Goal: Task Accomplishment & Management: Manage account settings

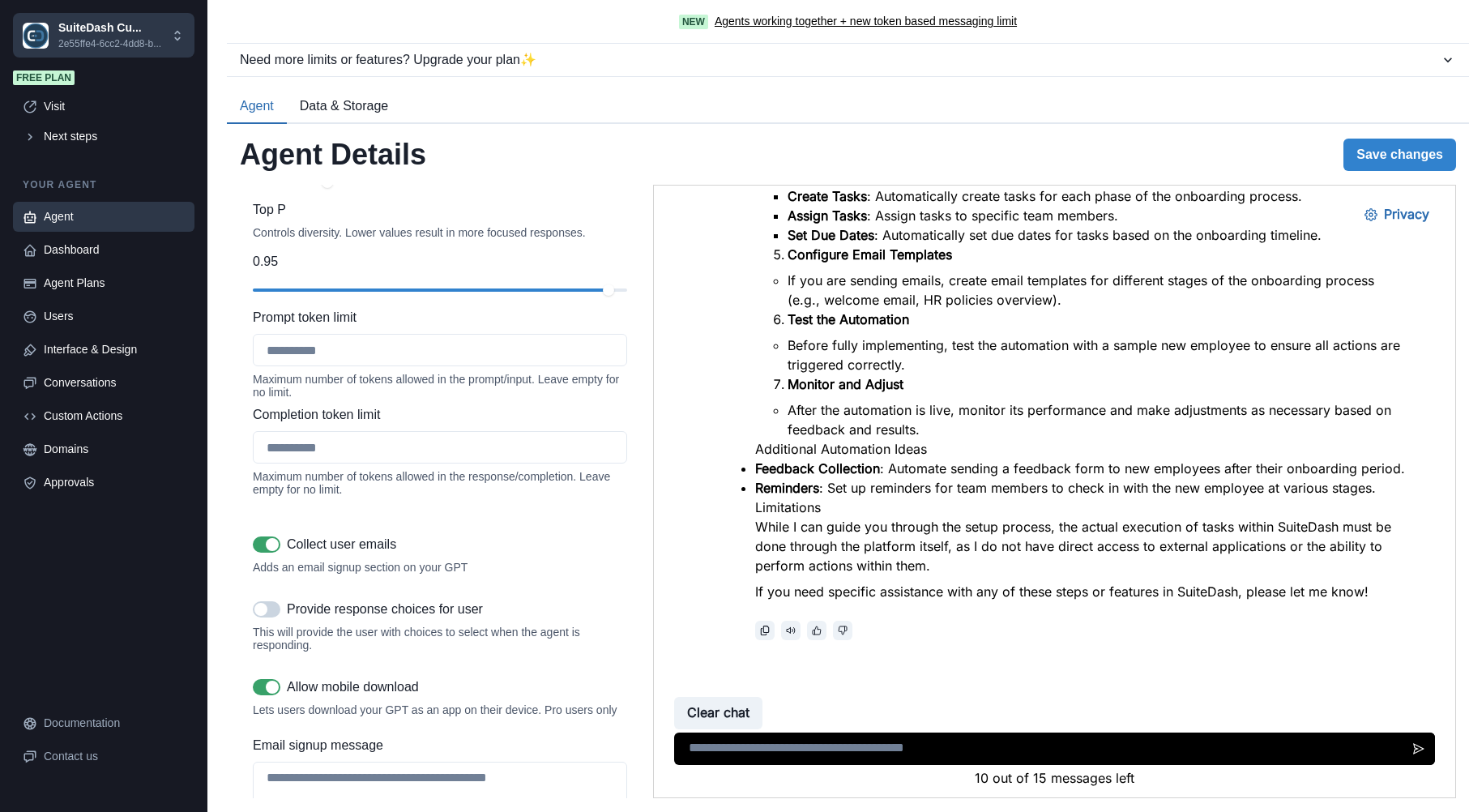
scroll to position [1850, 0]
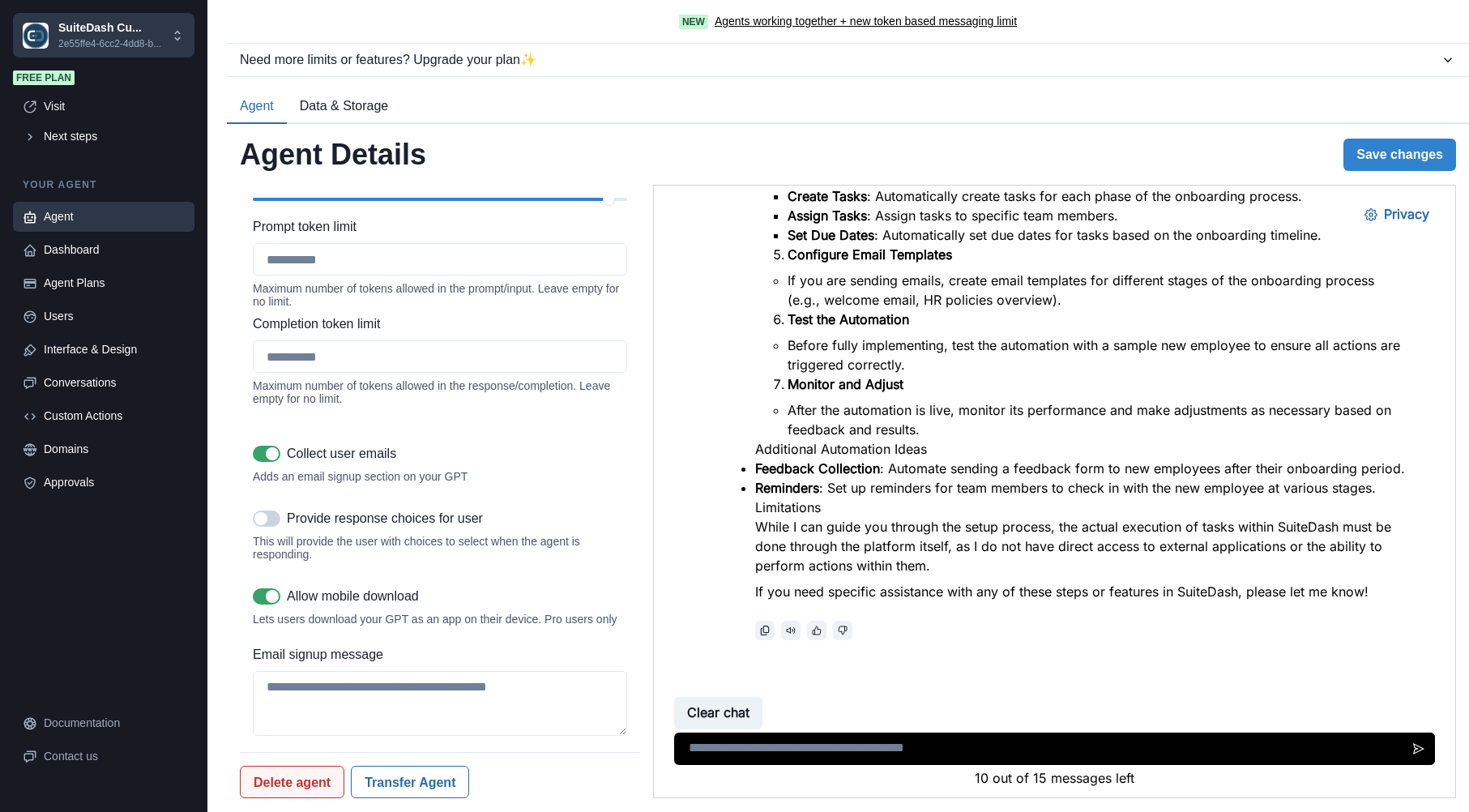
click at [307, 773] on button "Delete agent" at bounding box center [292, 781] width 104 height 32
click at [443, 738] on button "Delete" at bounding box center [429, 739] width 54 height 26
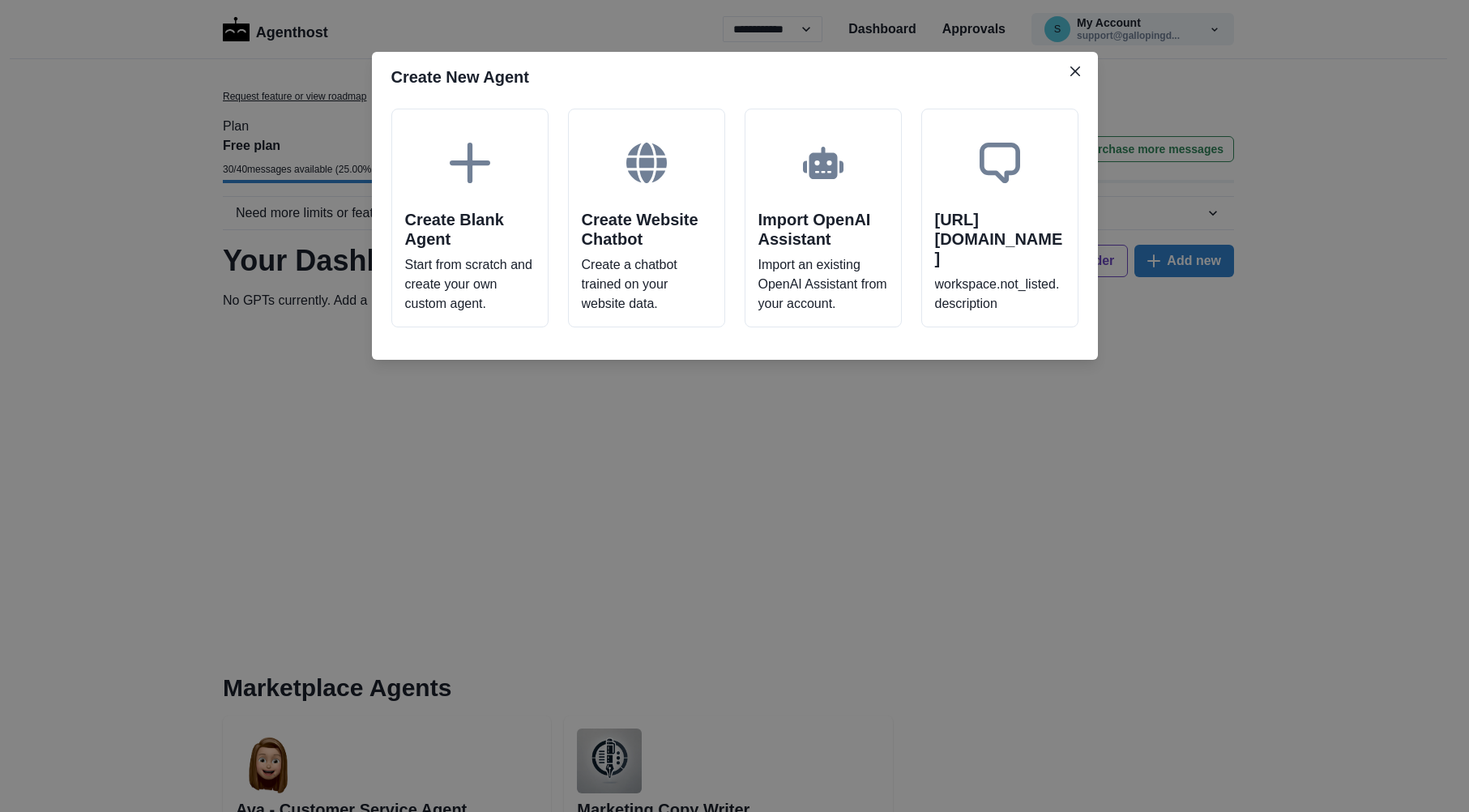
click at [832, 406] on div "Create New Agent Create Blank Agent Start from scratch and create your own cust…" at bounding box center [734, 406] width 1469 height 812
